Goal: Obtain resource: Download file/media

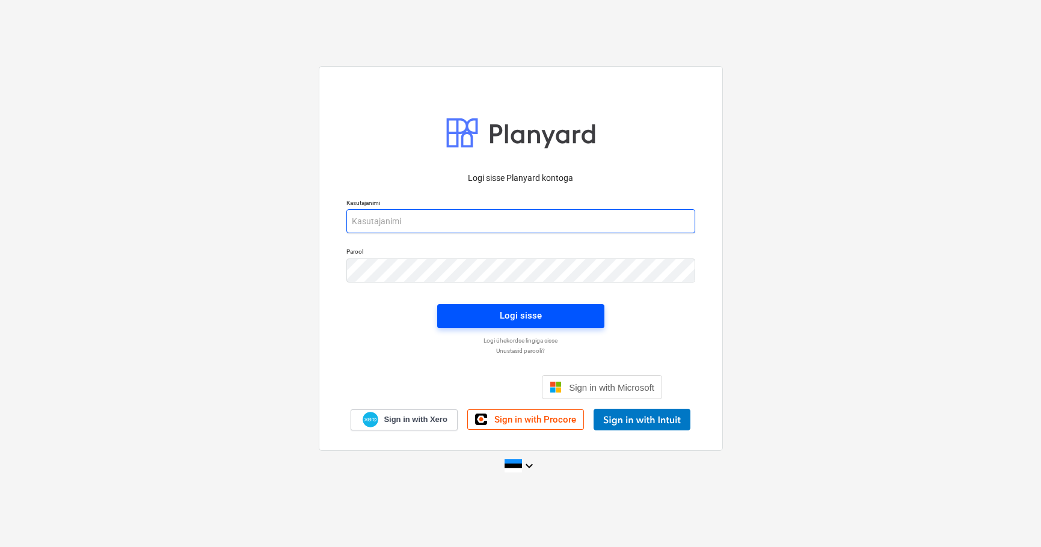
type input "[EMAIL_ADDRESS][DOMAIN_NAME]"
click at [479, 312] on span "Logi sisse" at bounding box center [521, 316] width 138 height 16
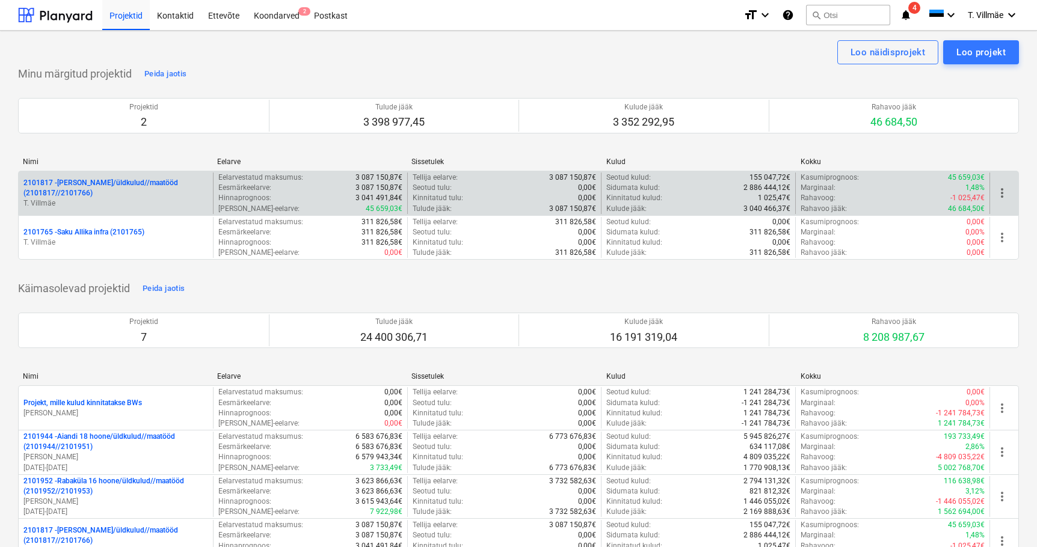
click at [102, 188] on p "2101817 - [PERSON_NAME]/üldkulud//maatööd (2101817//2101766)" at bounding box center [115, 188] width 185 height 20
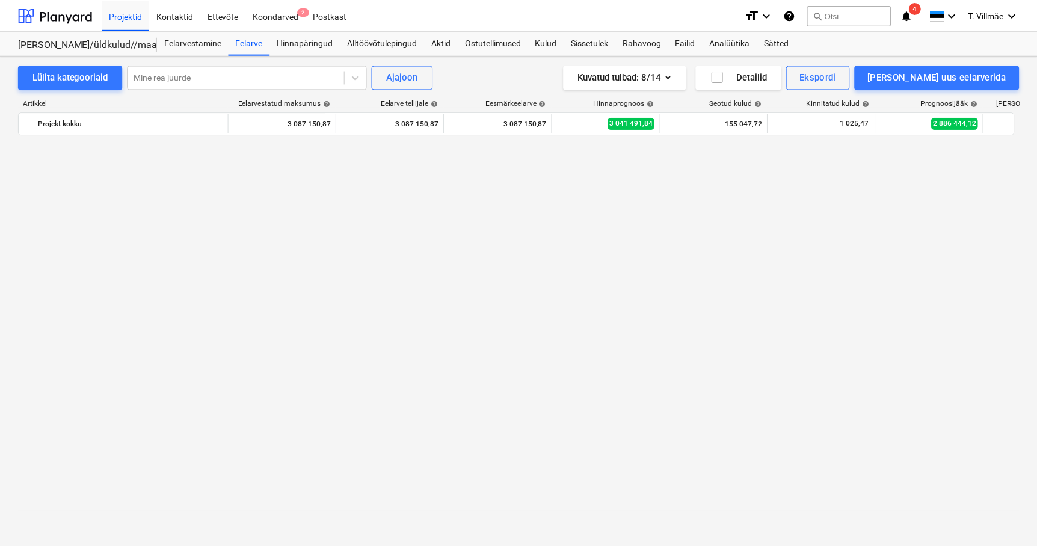
scroll to position [3068, 0]
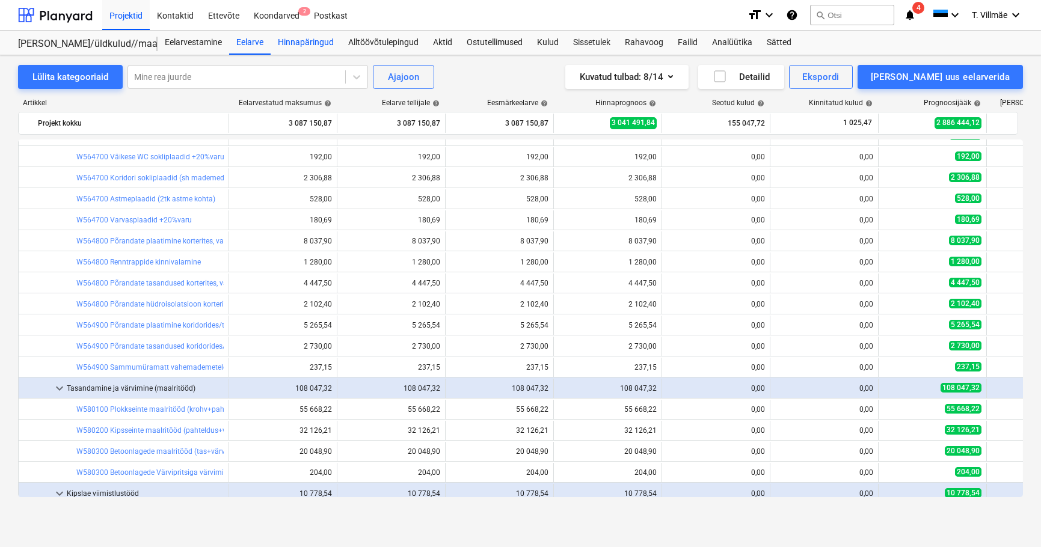
click at [319, 46] on div "Hinnapäringud" at bounding box center [306, 43] width 70 height 24
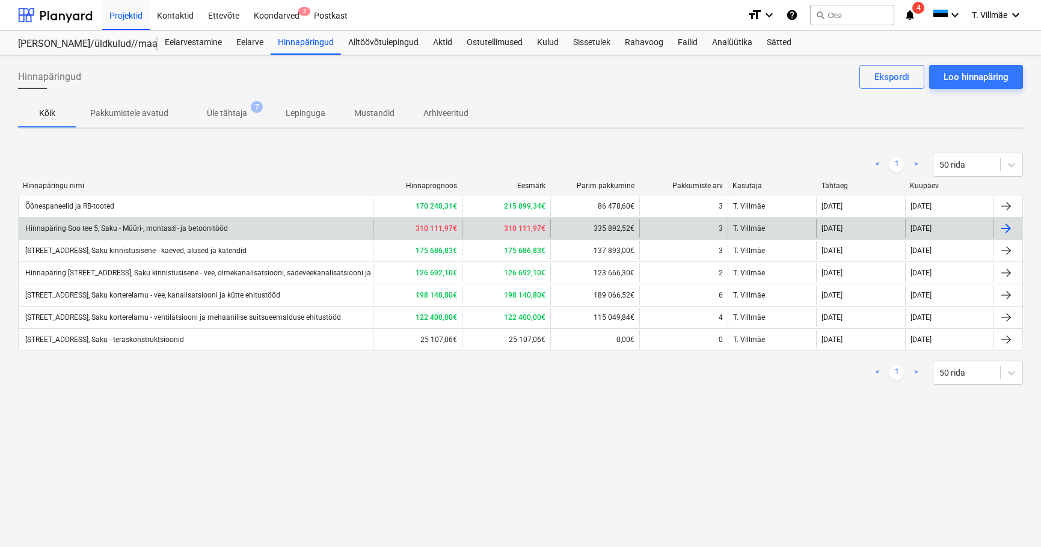
click at [101, 232] on div "Hinnapäring Soo tee 5, Saku - Müüri-, montaaži- ja betoonitööd" at bounding box center [125, 228] width 205 height 9
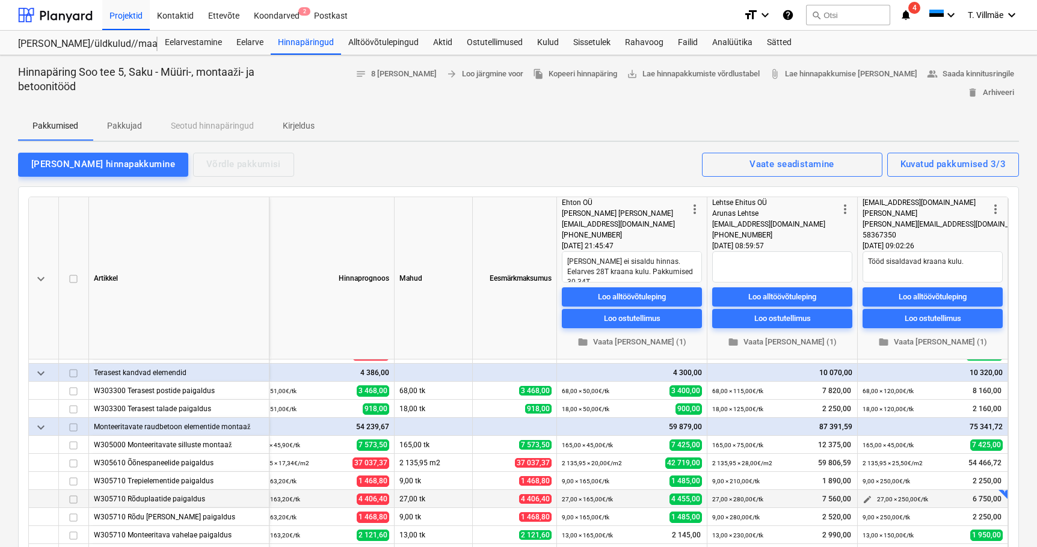
scroll to position [177, 29]
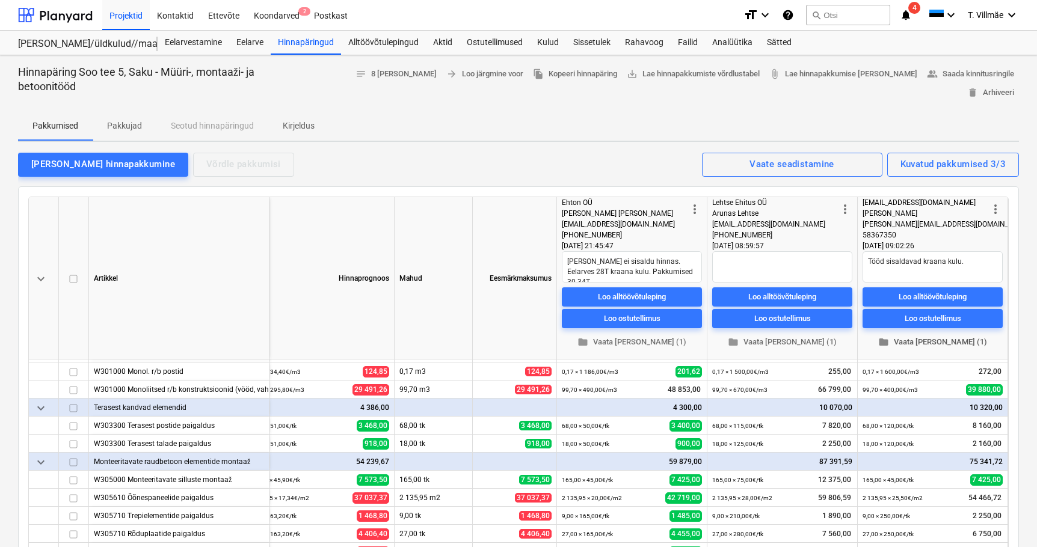
click at [919, 336] on span "folder Vaata [PERSON_NAME] (1)" at bounding box center [932, 343] width 131 height 14
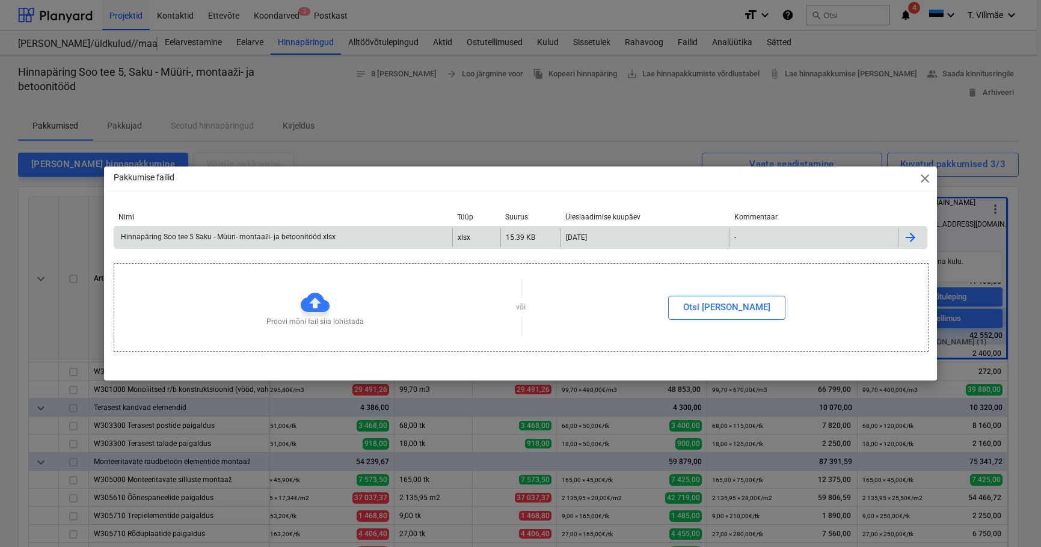
click at [249, 236] on div "Hinnapäring Soo tee 5 Saku - Müüri- montaaži- ja betoonitööd.xlsx" at bounding box center [227, 237] width 217 height 9
click at [921, 177] on span "close" at bounding box center [925, 178] width 14 height 14
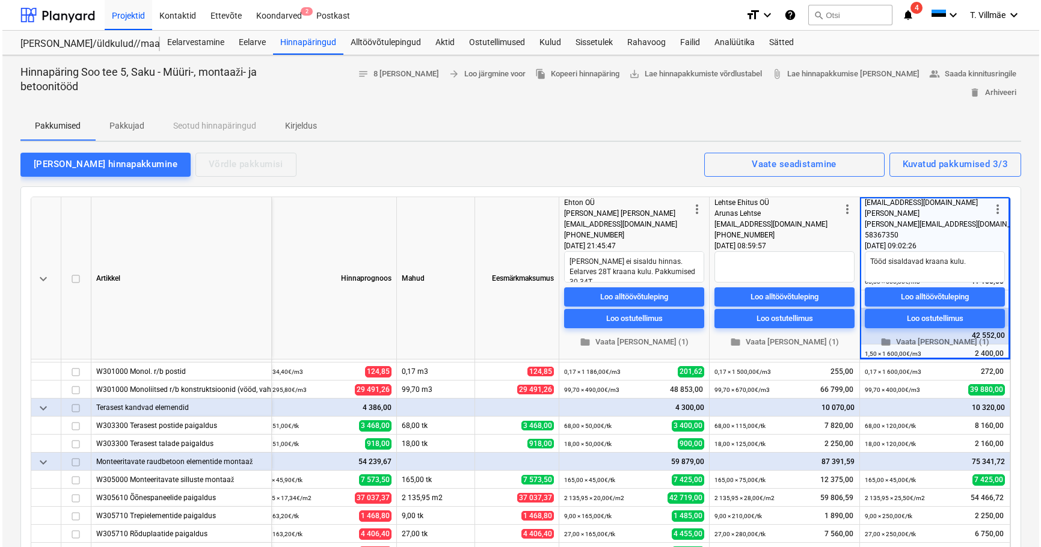
scroll to position [177, 25]
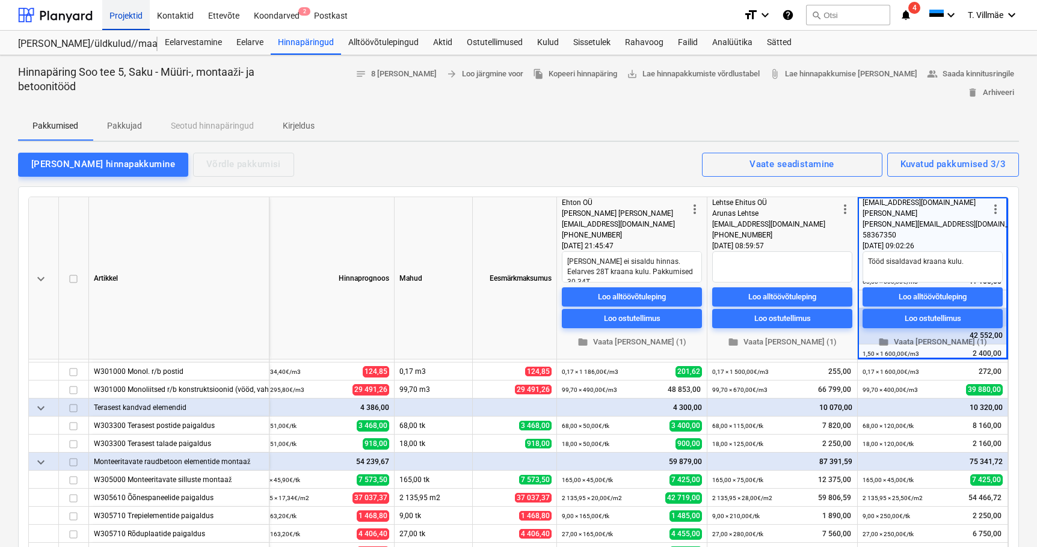
type textarea "x"
click at [288, 14] on div "Koondarved 2" at bounding box center [277, 14] width 60 height 31
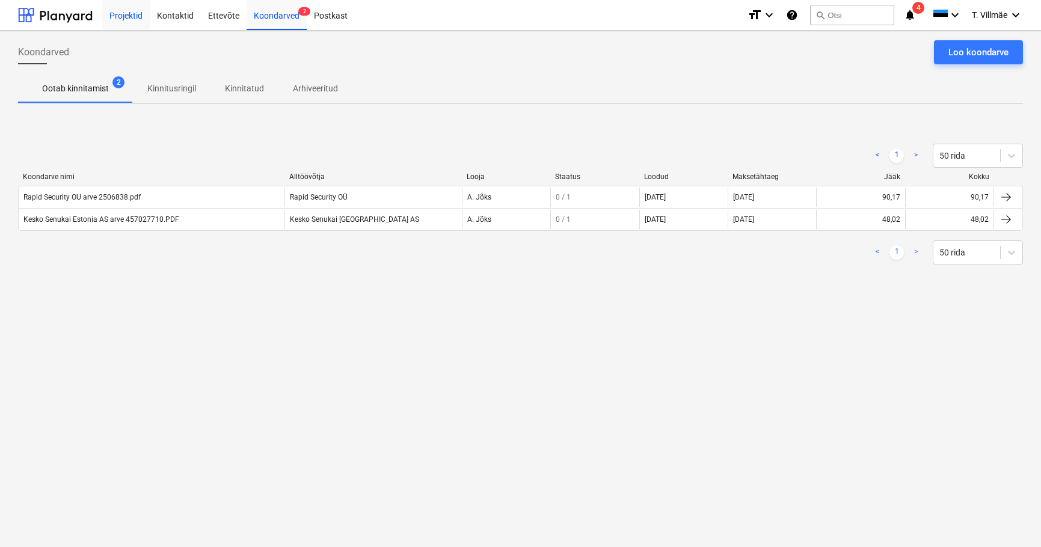
click at [120, 16] on div "Projektid" at bounding box center [126, 14] width 48 height 31
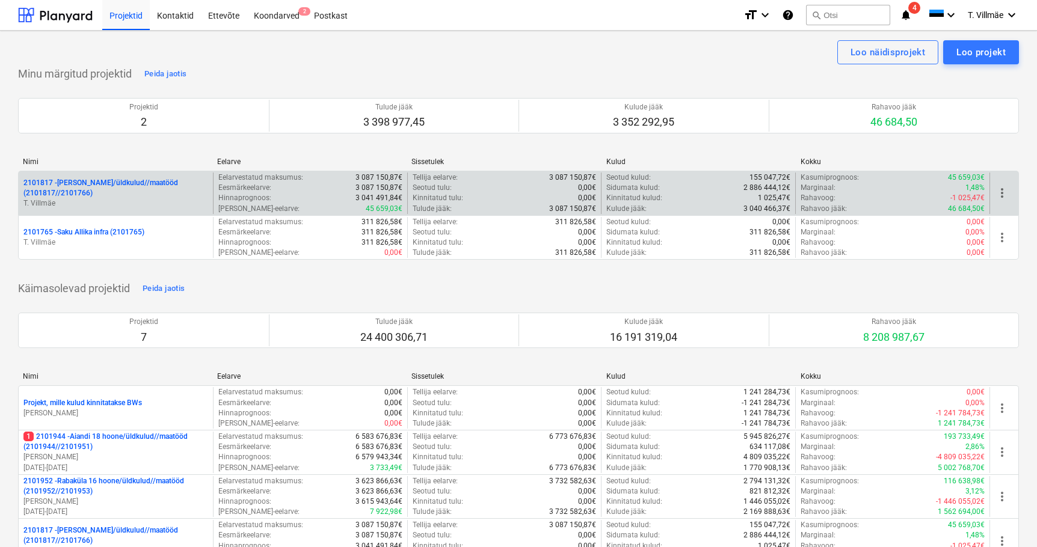
click at [98, 190] on p "2101817 - [PERSON_NAME]/üldkulud//maatööd (2101817//2101766)" at bounding box center [115, 188] width 185 height 20
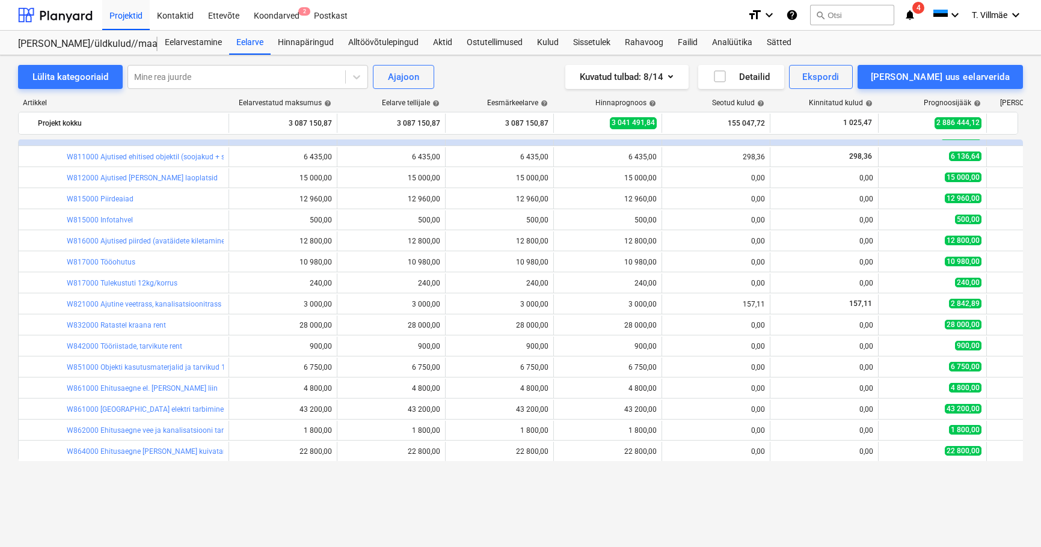
scroll to position [3850, 0]
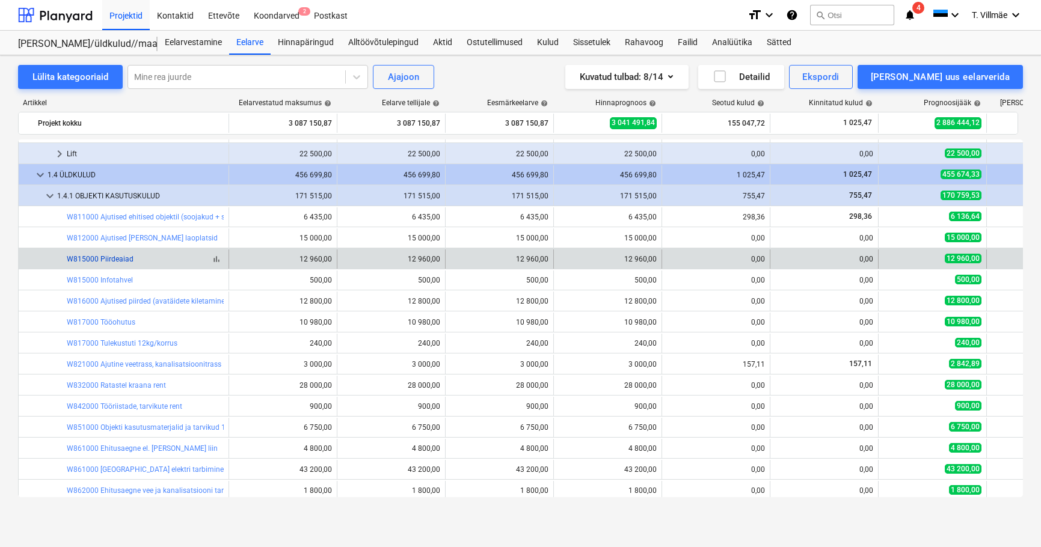
click at [105, 260] on link "W815000 Piirdeaiad" at bounding box center [100, 259] width 67 height 8
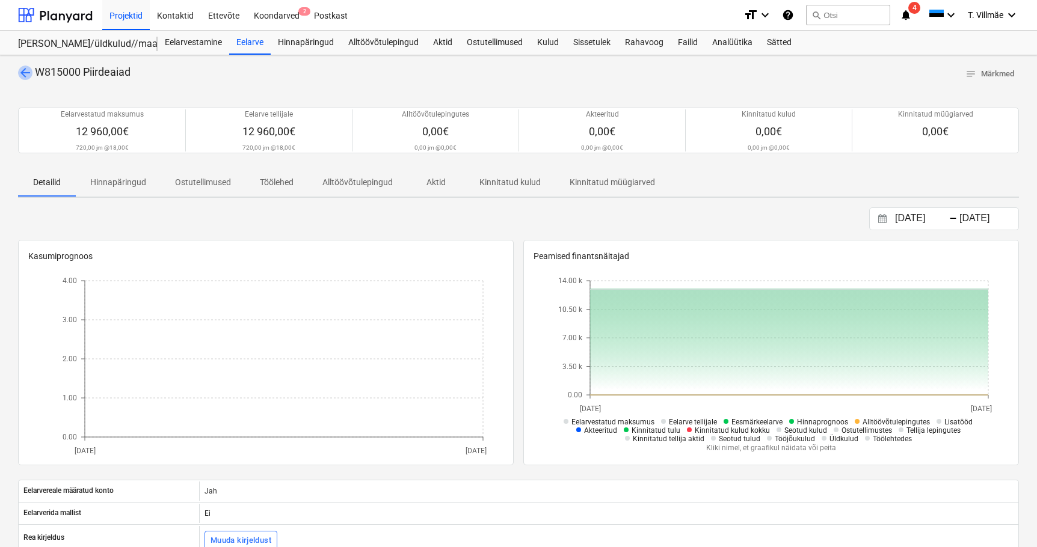
click at [28, 70] on span "arrow_back" at bounding box center [25, 73] width 14 height 14
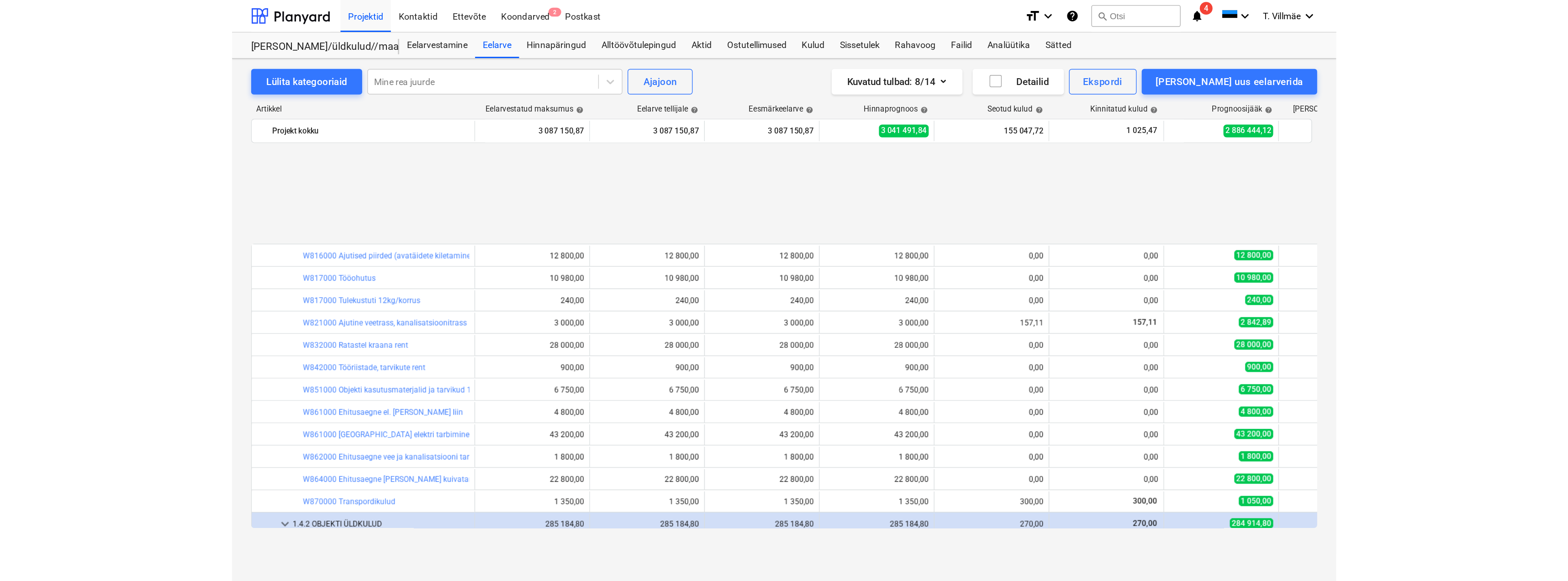
scroll to position [3061, 0]
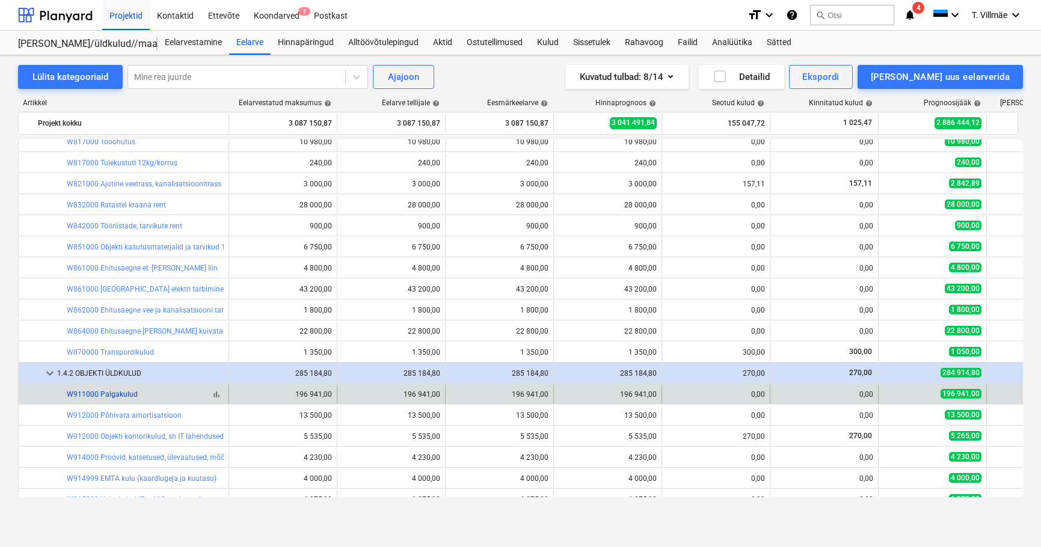
click at [126, 395] on link "W911000 Palgakulud" at bounding box center [102, 394] width 71 height 8
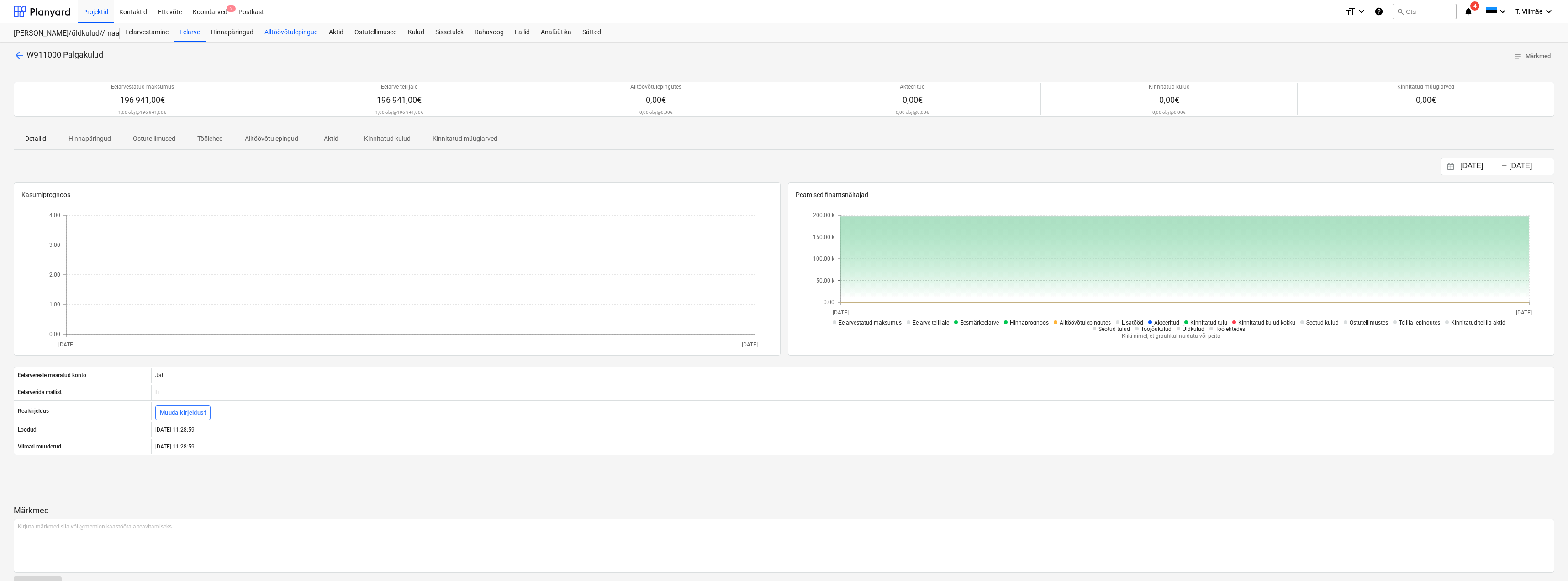
click at [286, 30] on div "Alltöövõtulepingud" at bounding box center [291, 33] width 65 height 18
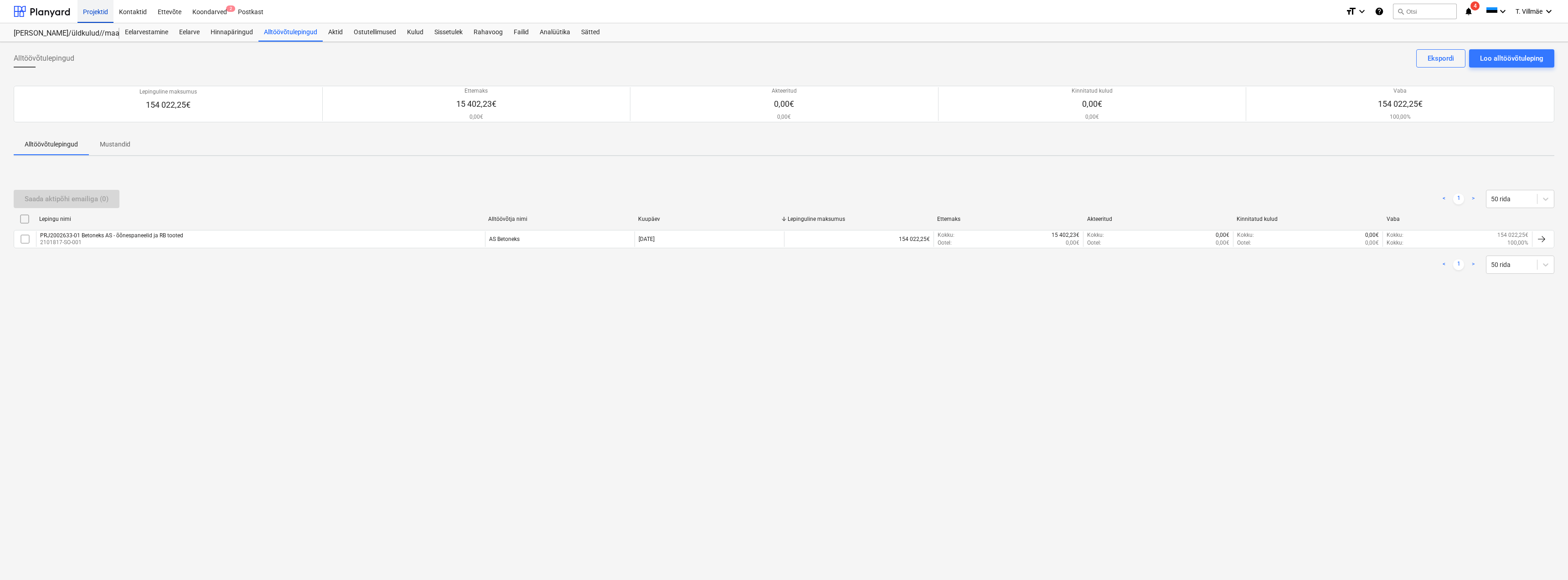
click at [92, 11] on div "Projektid" at bounding box center [95, 11] width 36 height 24
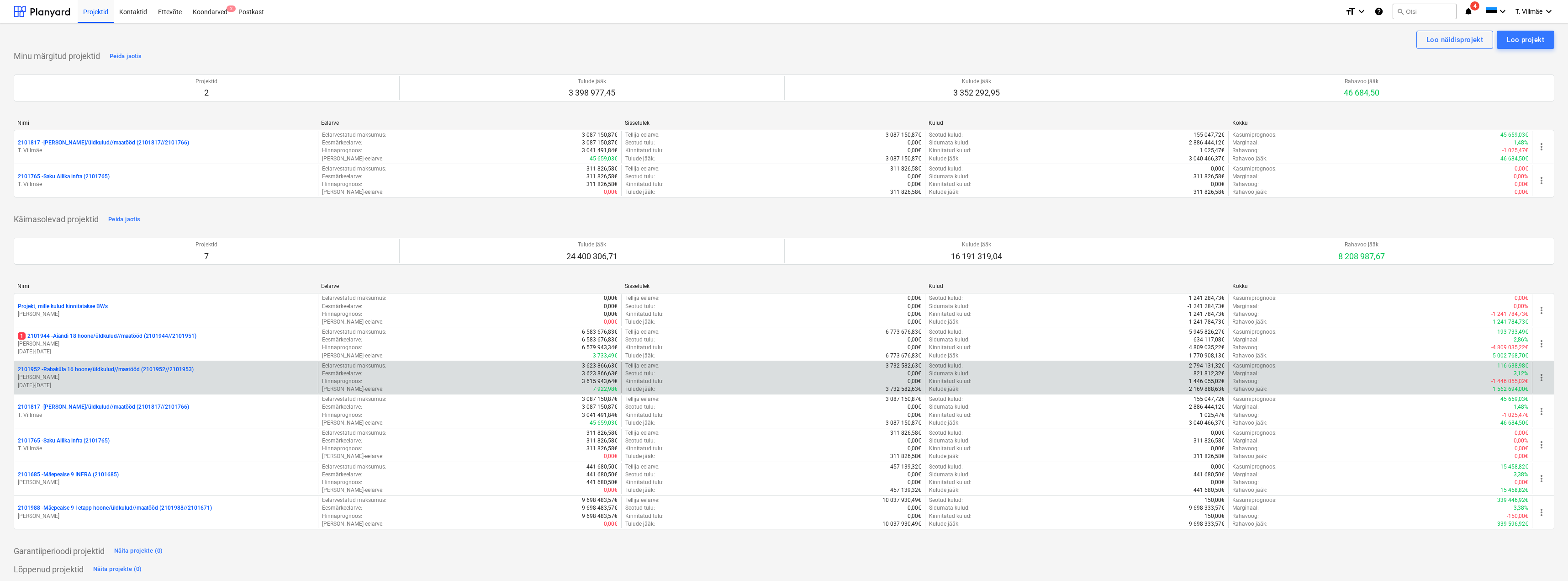
click at [82, 365] on p "2101952 - [GEOGRAPHIC_DATA] 16 hoone/üldkulud//maatööd (2101952//2101953)" at bounding box center [106, 369] width 176 height 8
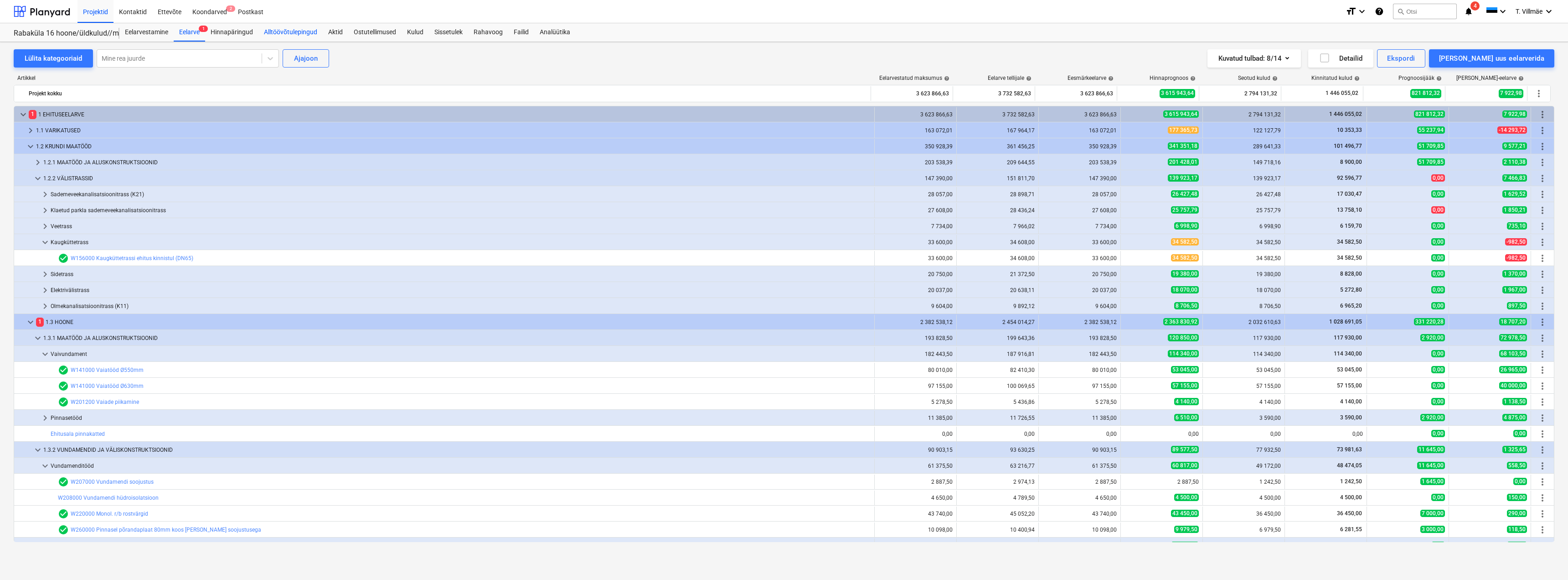
click at [282, 32] on div "Alltöövõtulepingud" at bounding box center [290, 33] width 64 height 18
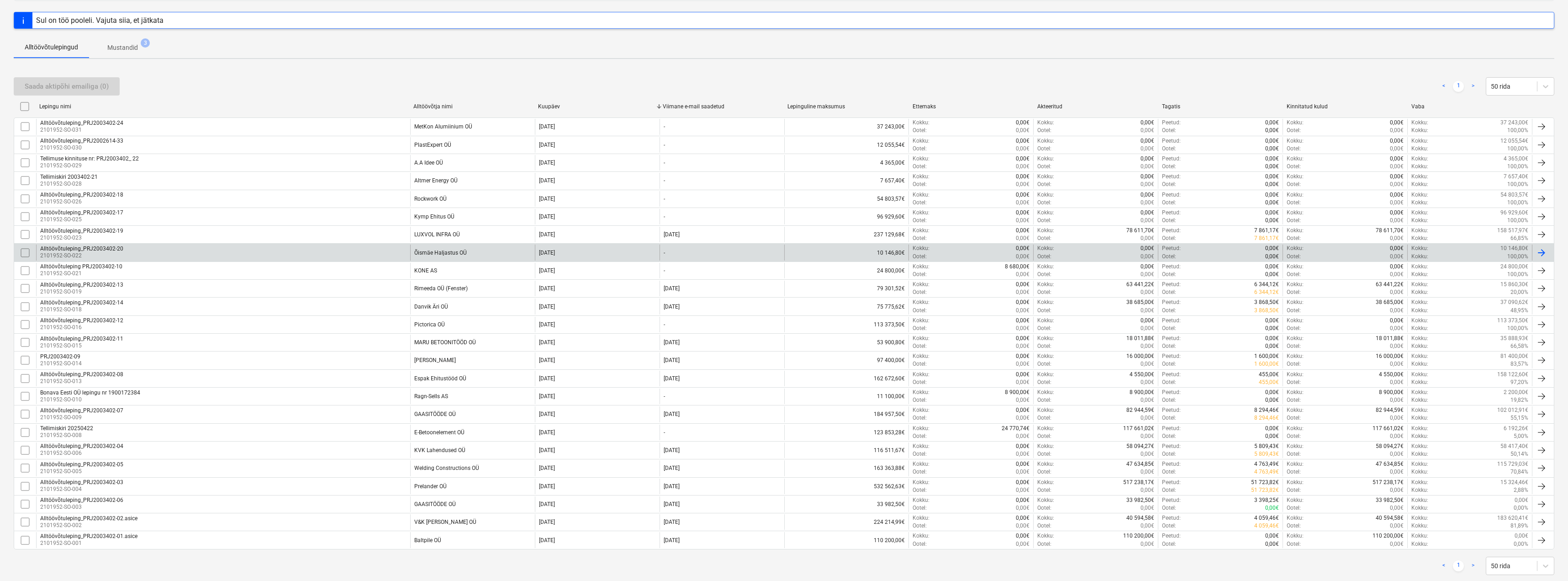
scroll to position [141, 0]
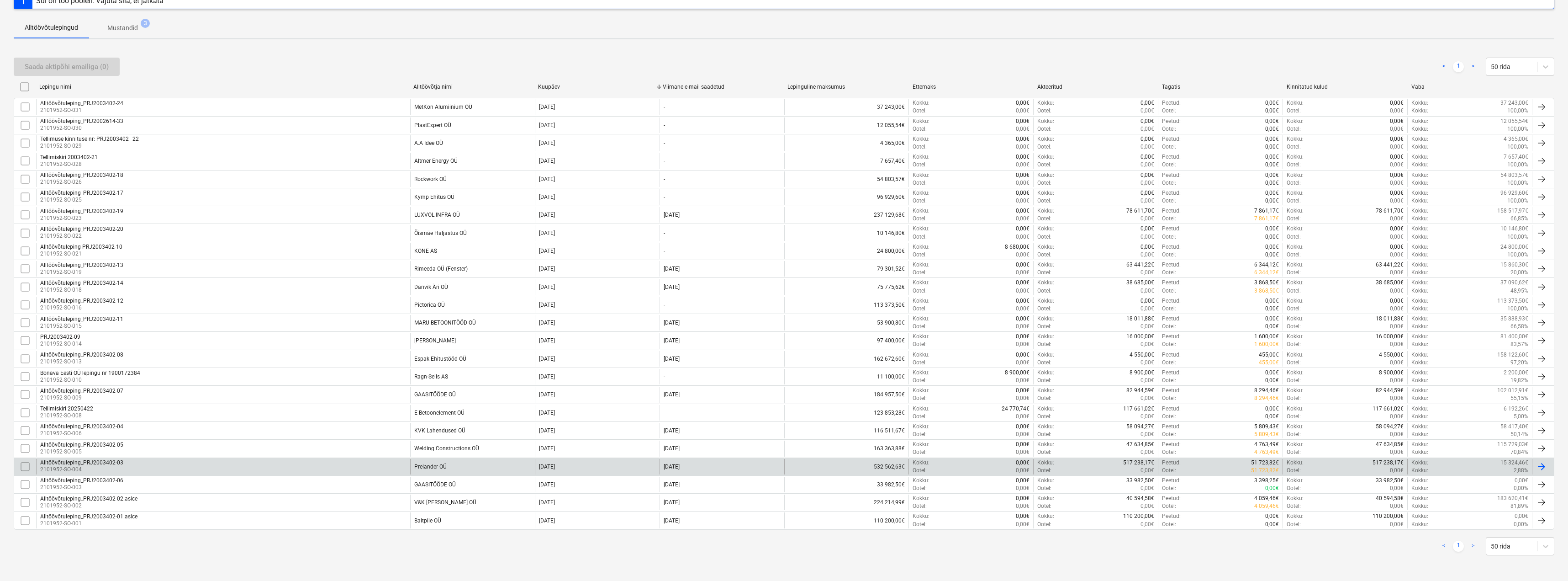
click at [80, 415] on div "Alltöövõtuleping_PRJ2003402-03" at bounding box center [81, 463] width 83 height 6
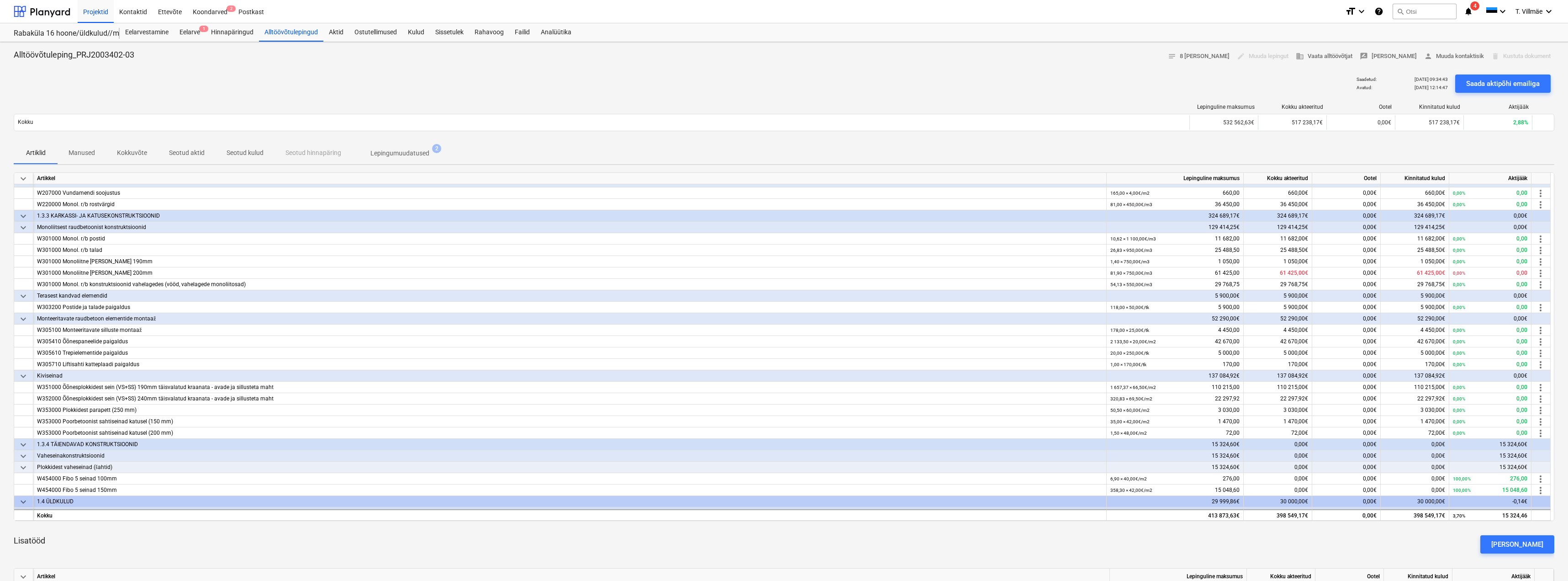
scroll to position [137, 0]
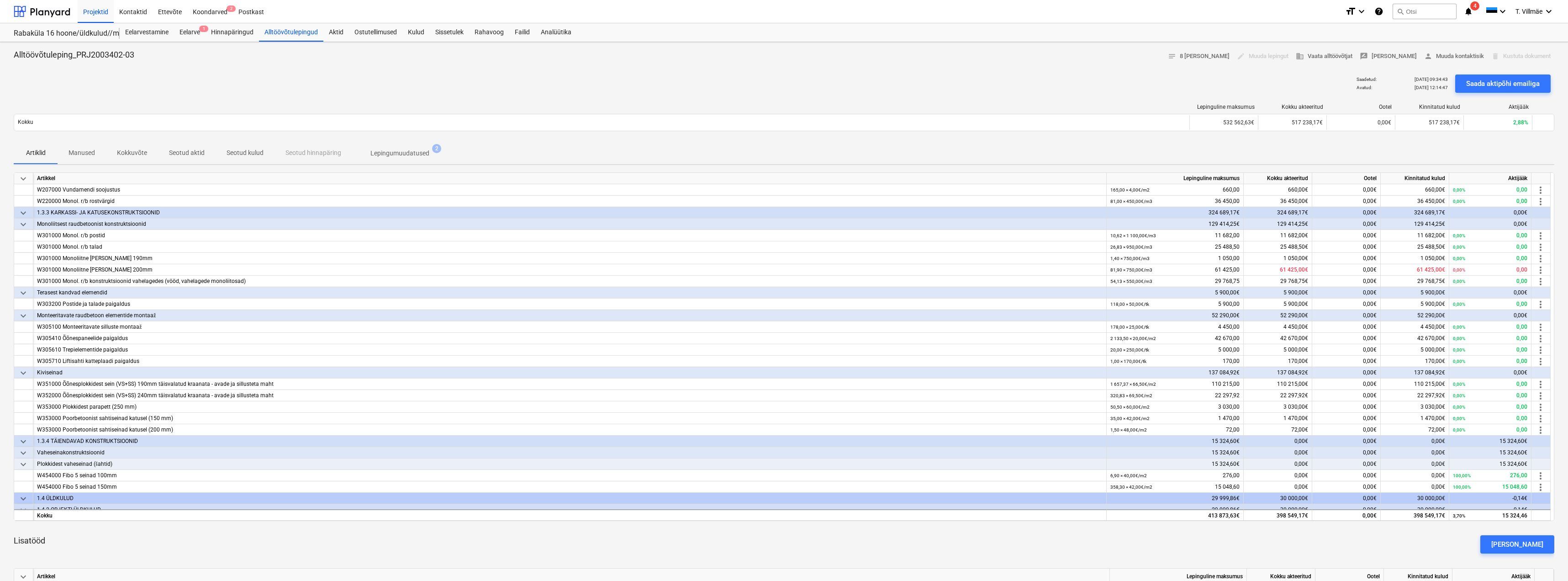
click at [385, 154] on p "Lepingumuudatused" at bounding box center [400, 153] width 59 height 10
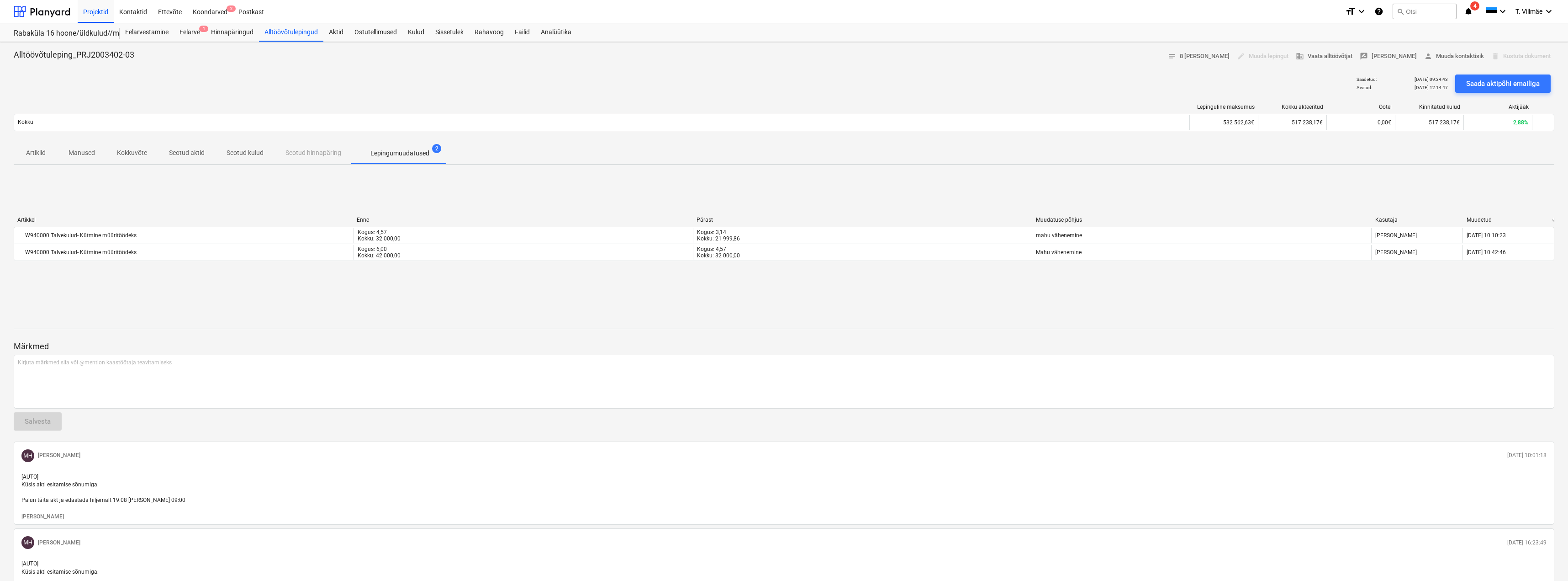
click at [96, 157] on span "Manused" at bounding box center [82, 153] width 49 height 15
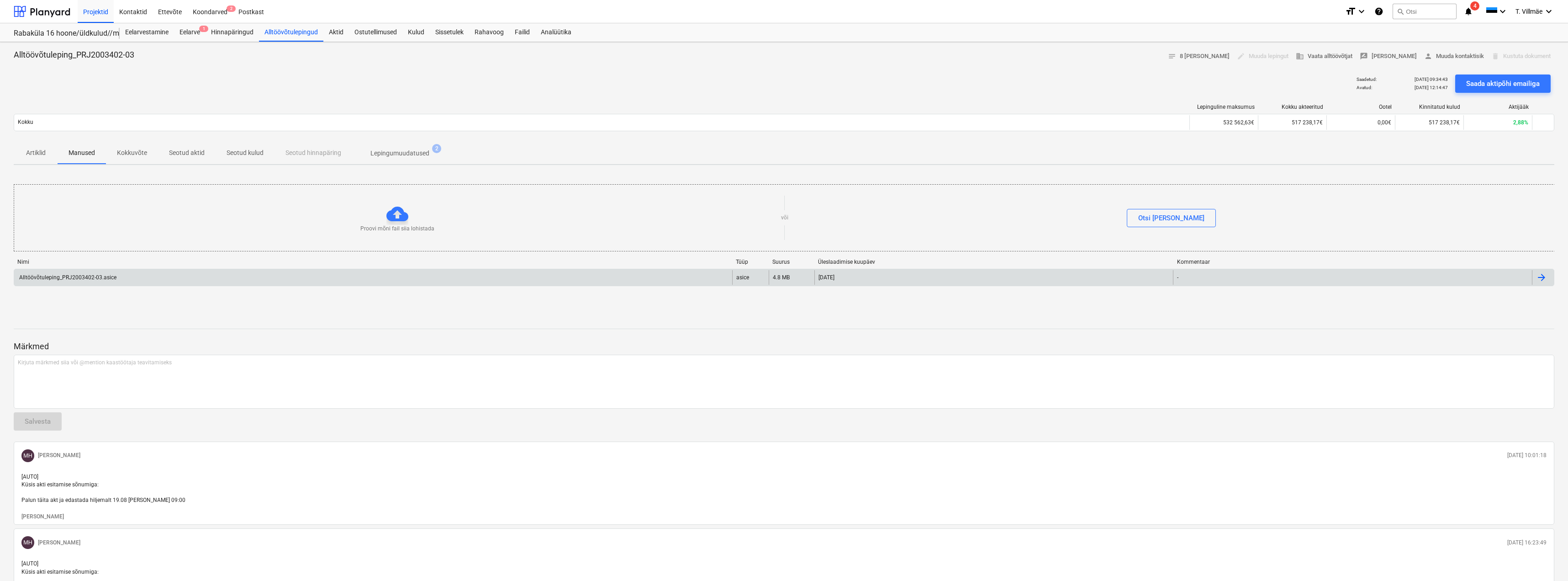
click at [64, 278] on div "Alltöövõtuleping_PRJ2003402-03.asice" at bounding box center [67, 277] width 99 height 6
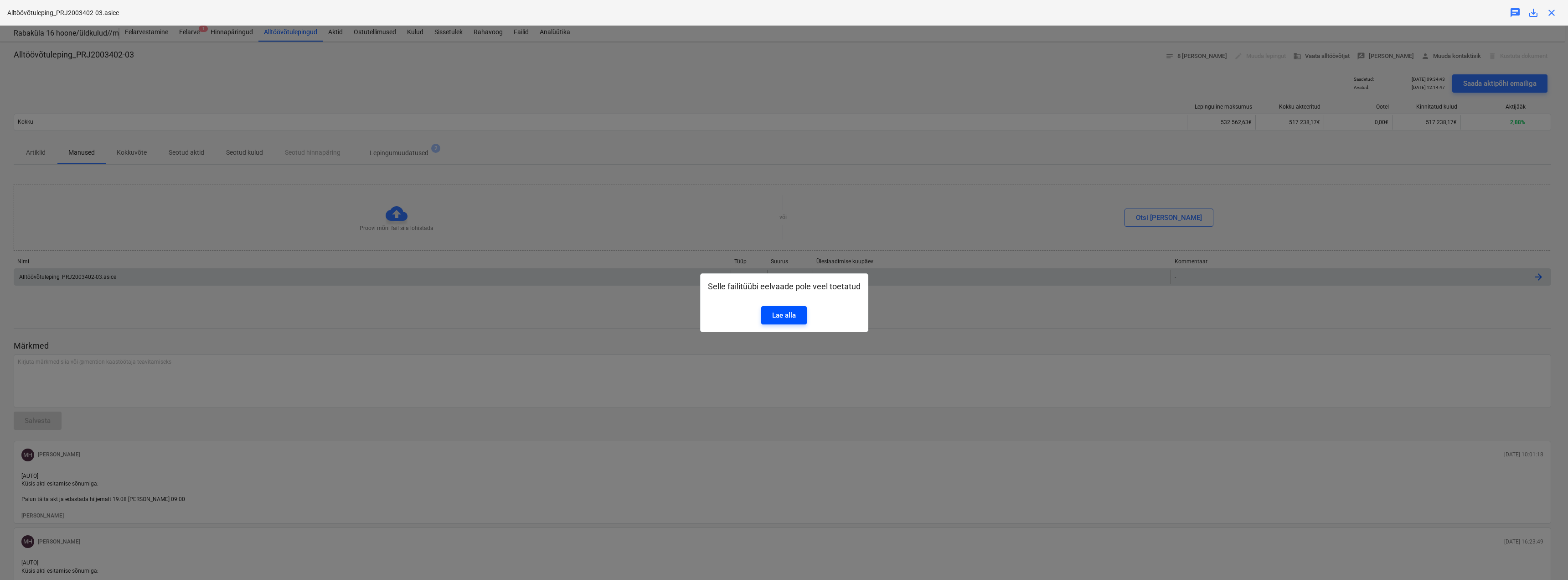
click at [777, 315] on div "Lae alla" at bounding box center [784, 315] width 23 height 12
click at [789, 165] on div "Selle failitüübi eelvaade pole veel toetatud Lae alla" at bounding box center [784, 303] width 1568 height 554
click at [789, 16] on span "close" at bounding box center [1551, 13] width 11 height 11
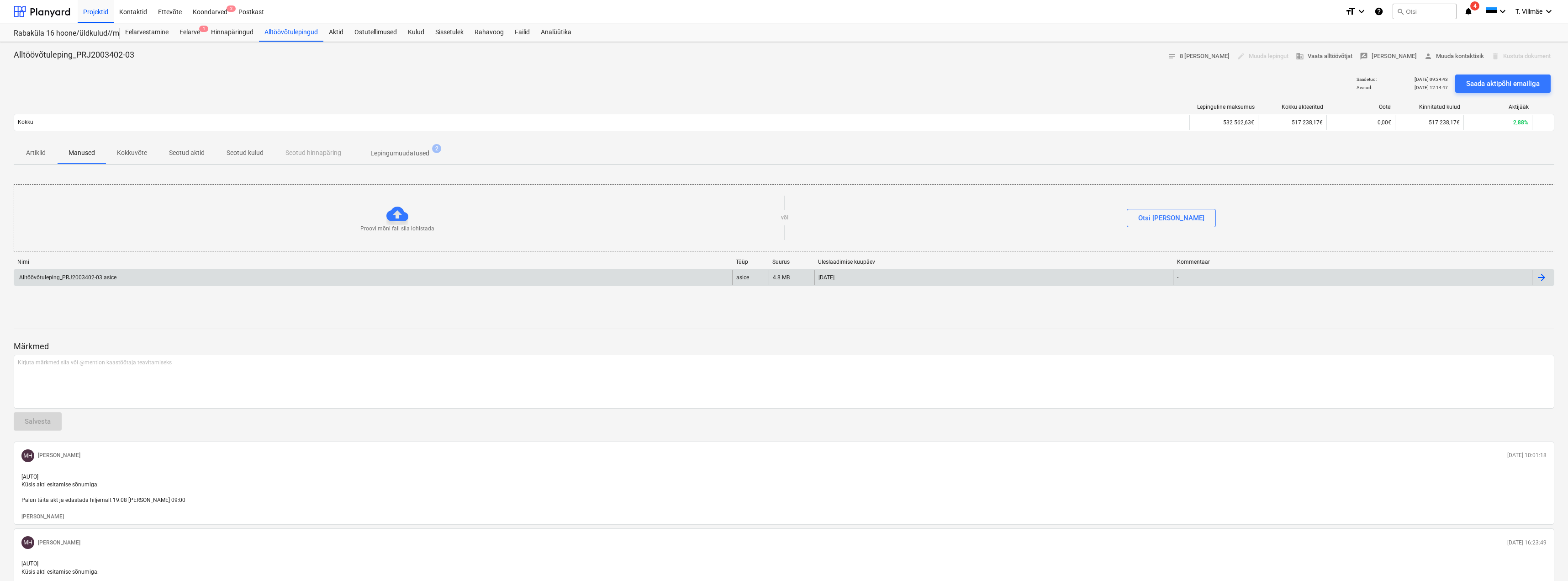
click at [140, 157] on p "Kokkuvõte" at bounding box center [132, 153] width 30 height 10
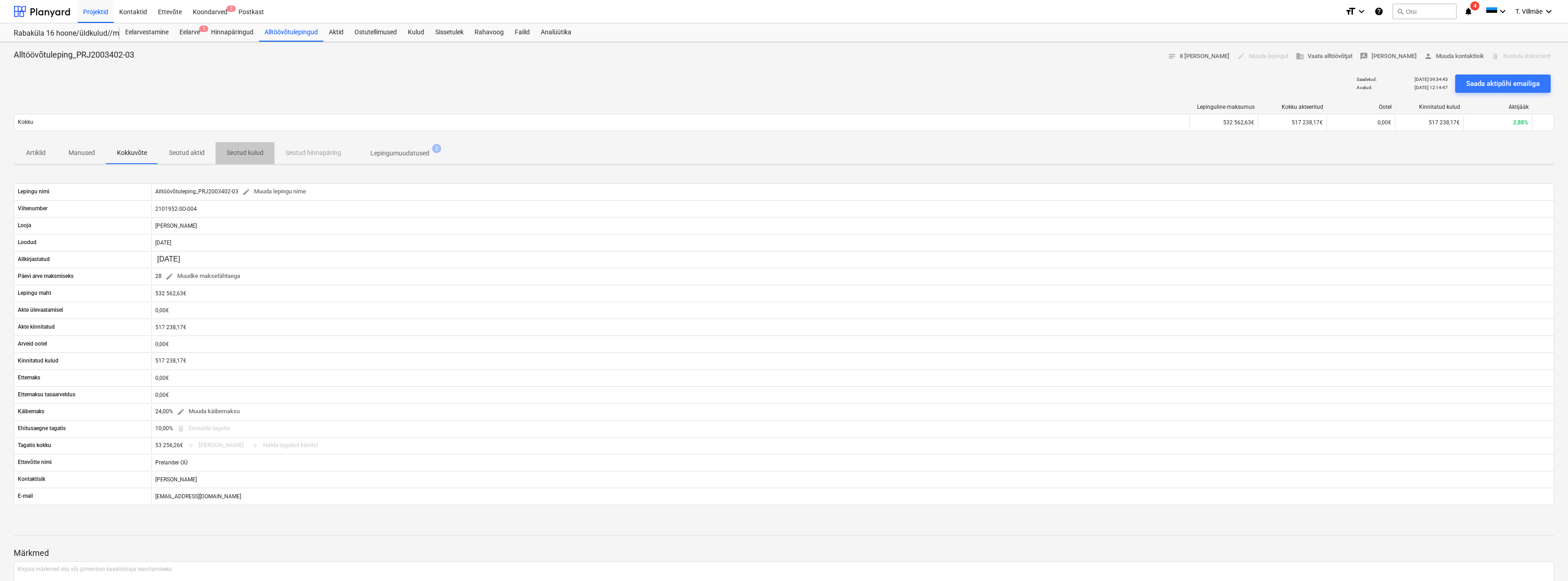
click at [229, 153] on p "Seotud kulud" at bounding box center [245, 153] width 37 height 10
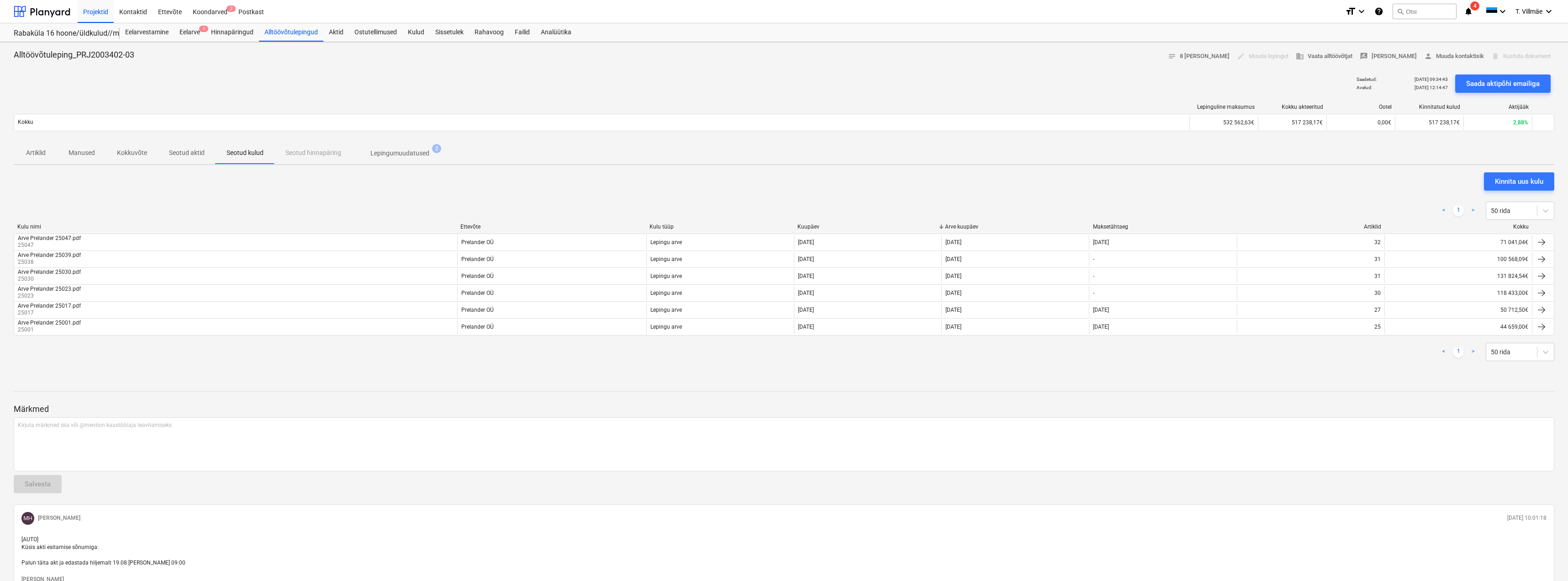
click at [192, 155] on p "Seotud aktid" at bounding box center [187, 153] width 36 height 10
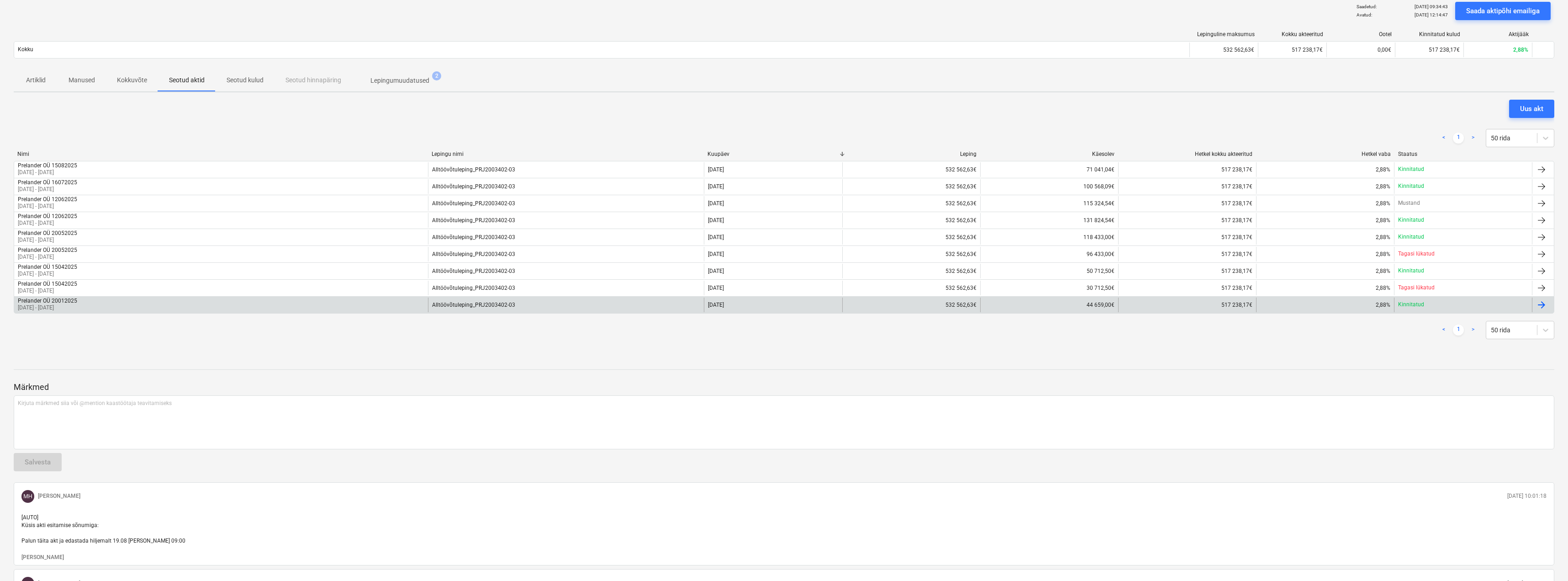
scroll to position [91, 0]
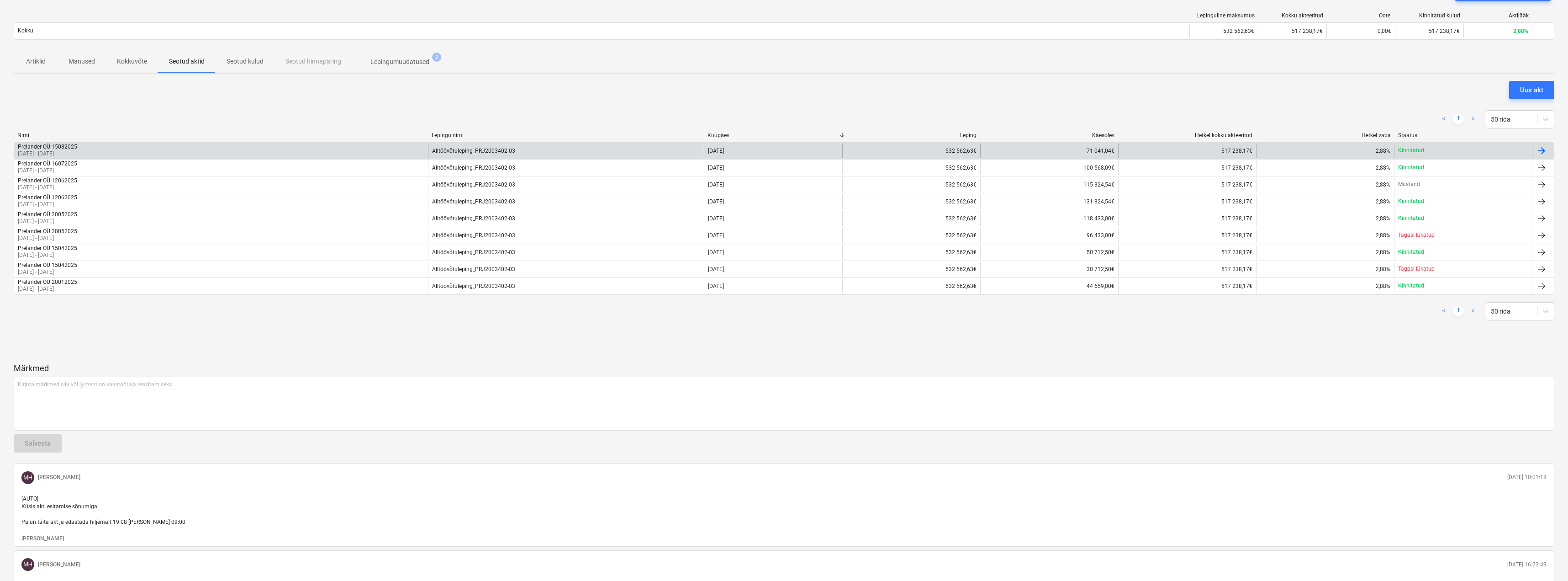
click at [790, 150] on div at bounding box center [1541, 150] width 11 height 11
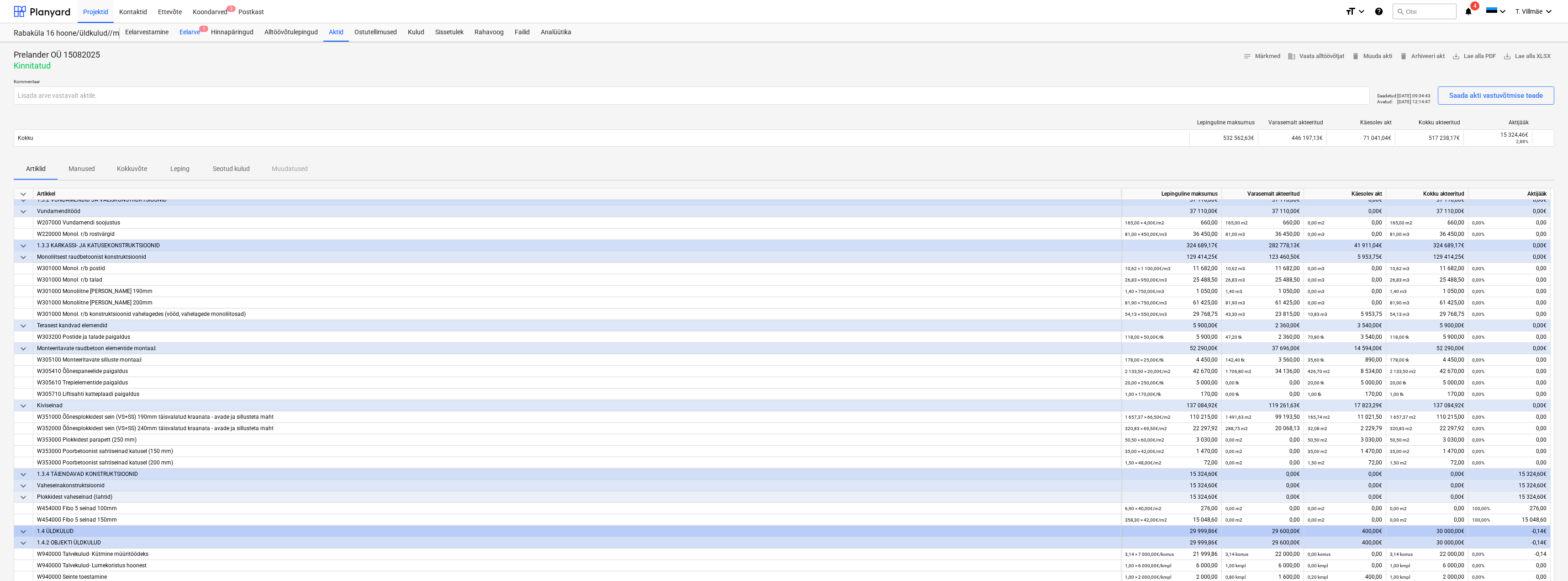
click at [188, 32] on div "Eelarve 1" at bounding box center [190, 33] width 32 height 18
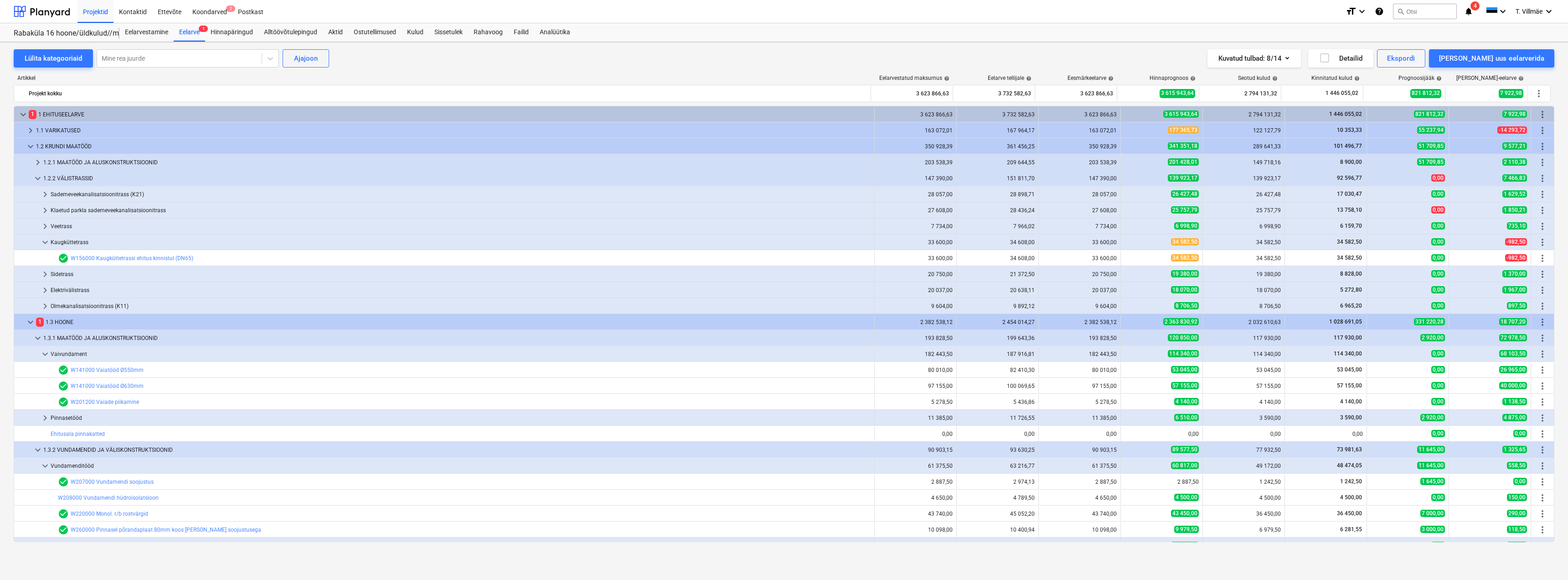
click at [110, 76] on div "Artikkel" at bounding box center [443, 78] width 858 height 6
click at [103, 12] on div "Projektid" at bounding box center [95, 11] width 36 height 24
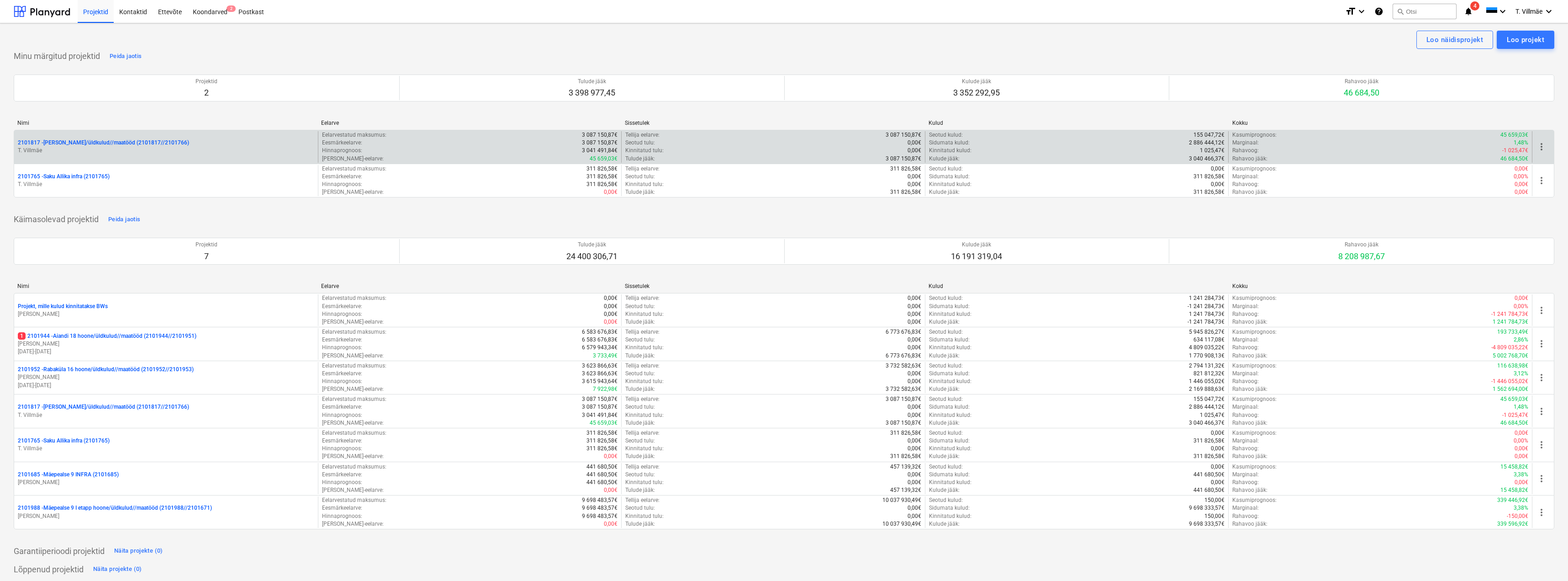
click at [81, 143] on p "2101817 - [PERSON_NAME]/üldkulud//maatööd (2101817//2101766)" at bounding box center [103, 143] width 172 height 8
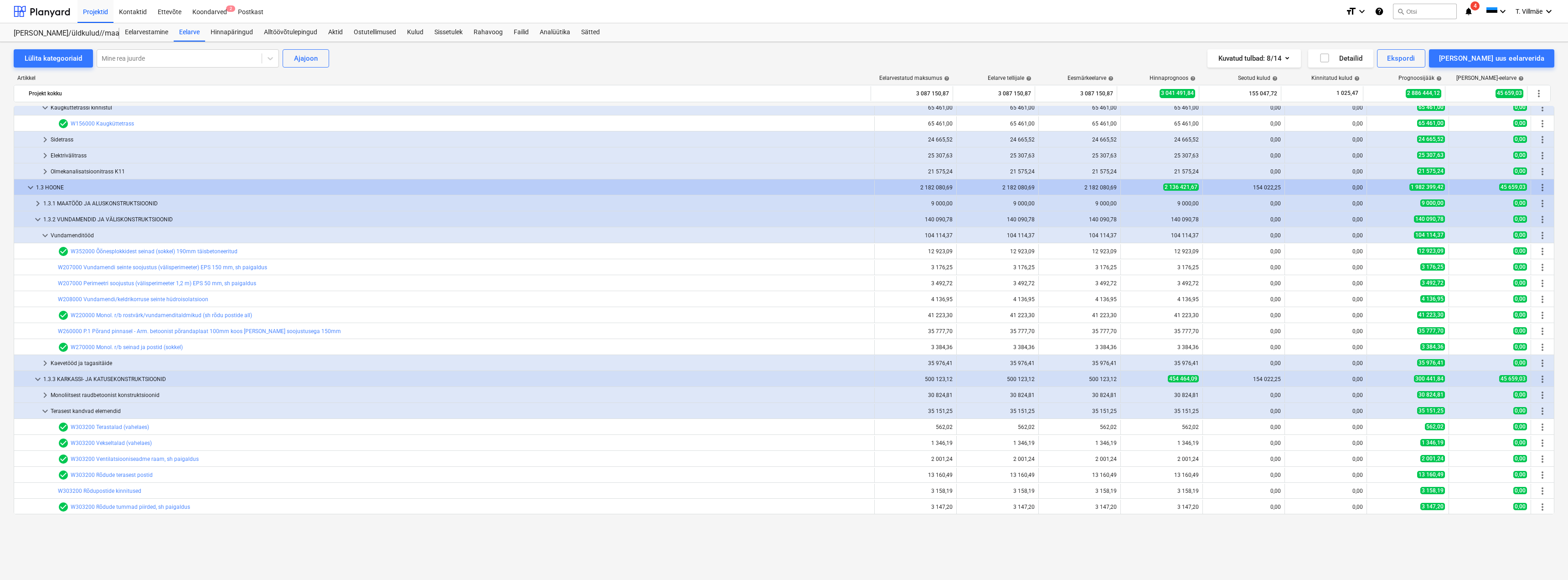
scroll to position [456, 0]
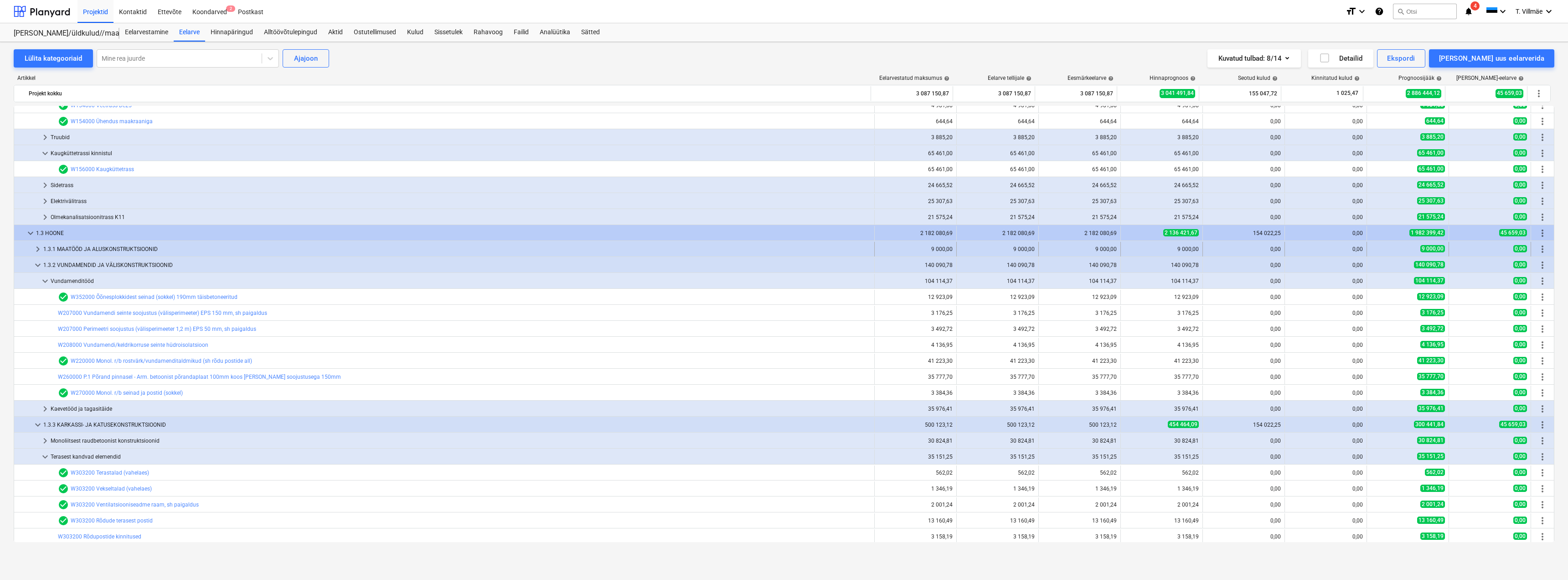
click at [42, 250] on span "keyboard_arrow_right" at bounding box center [38, 249] width 11 height 11
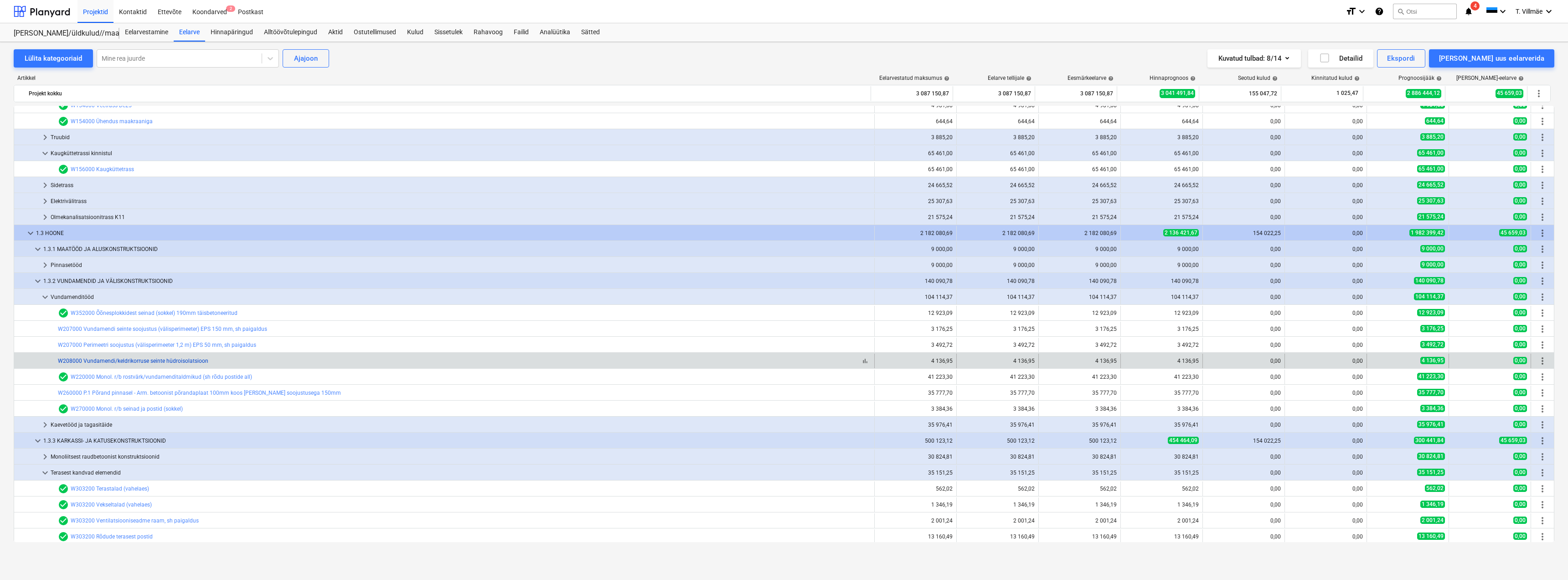
click at [172, 361] on link "W208000 Vundamendi/keldrikorruse seinte hüdroisolatsioon" at bounding box center [133, 361] width 151 height 6
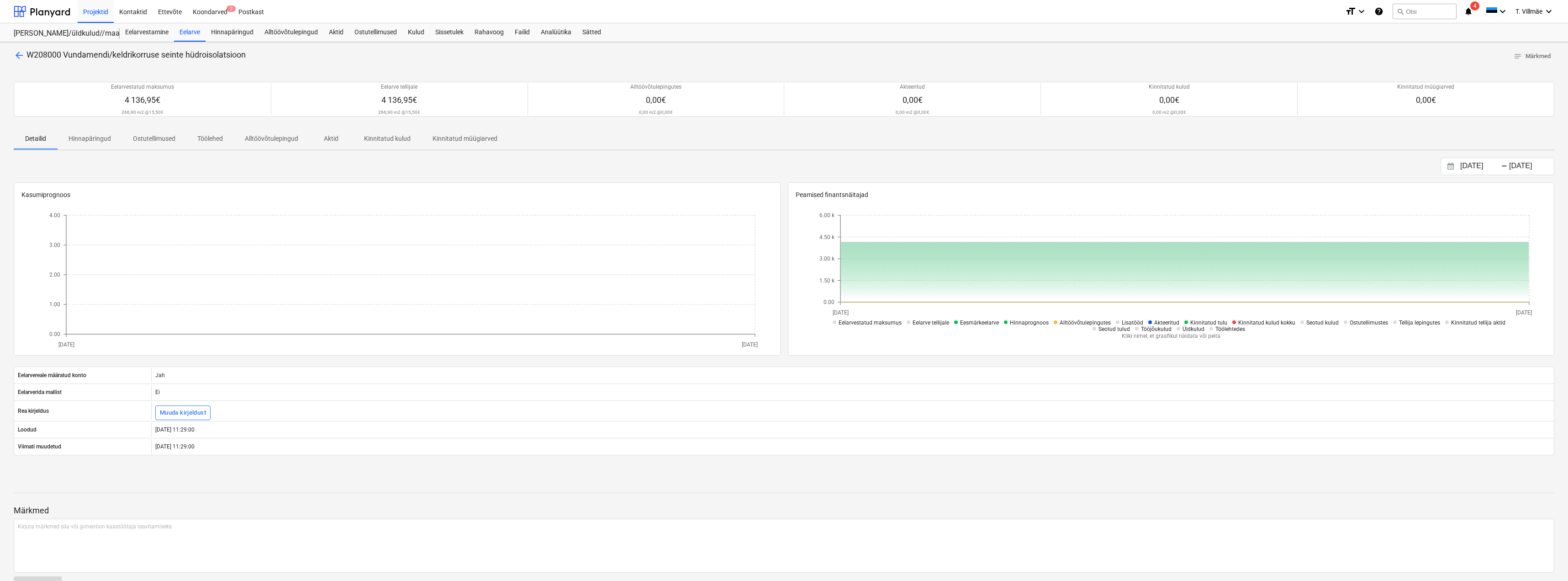
click at [16, 51] on span "arrow_back" at bounding box center [19, 55] width 11 height 11
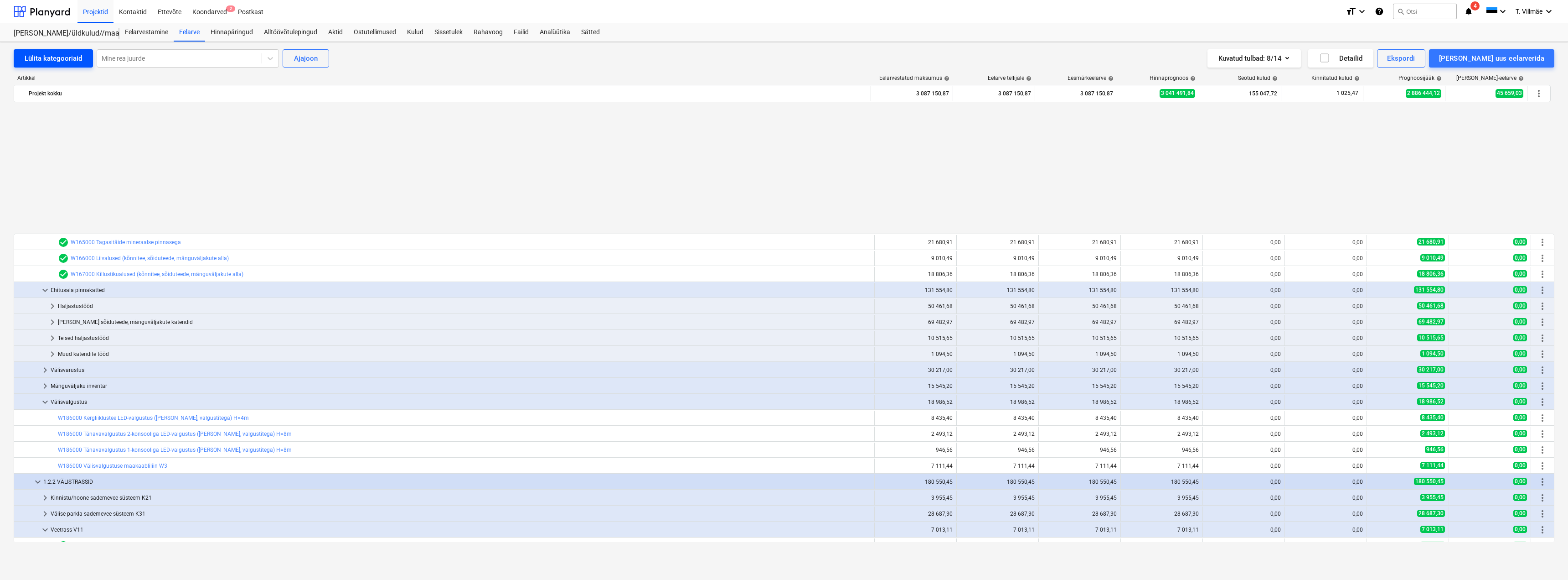
scroll to position [456, 0]
